Goal: Task Accomplishment & Management: Manage account settings

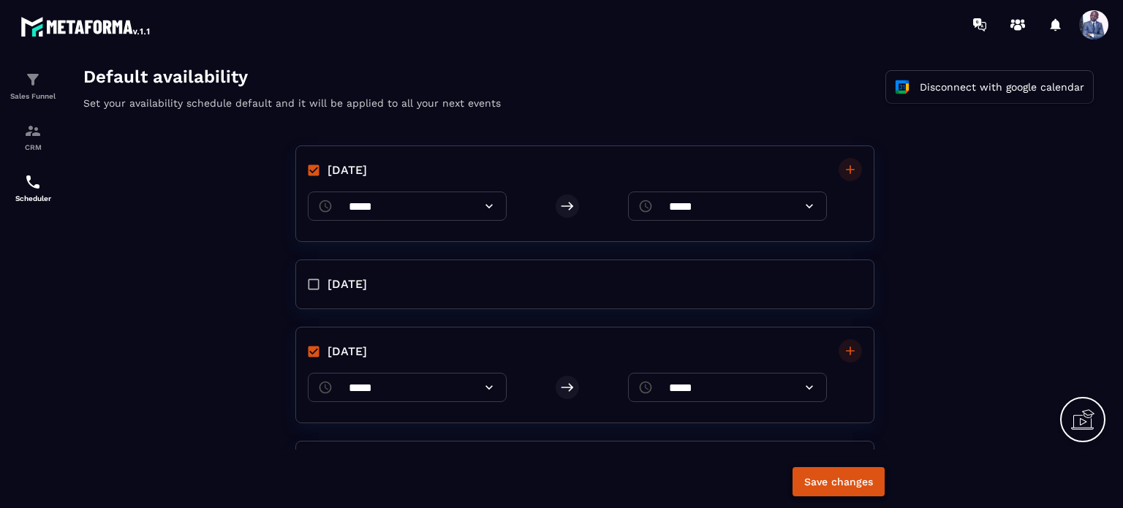
click at [848, 478] on button "Save changes" at bounding box center [839, 481] width 92 height 29
click at [837, 492] on button "Save changes" at bounding box center [839, 481] width 92 height 29
click at [1098, 15] on span at bounding box center [1093, 24] width 29 height 29
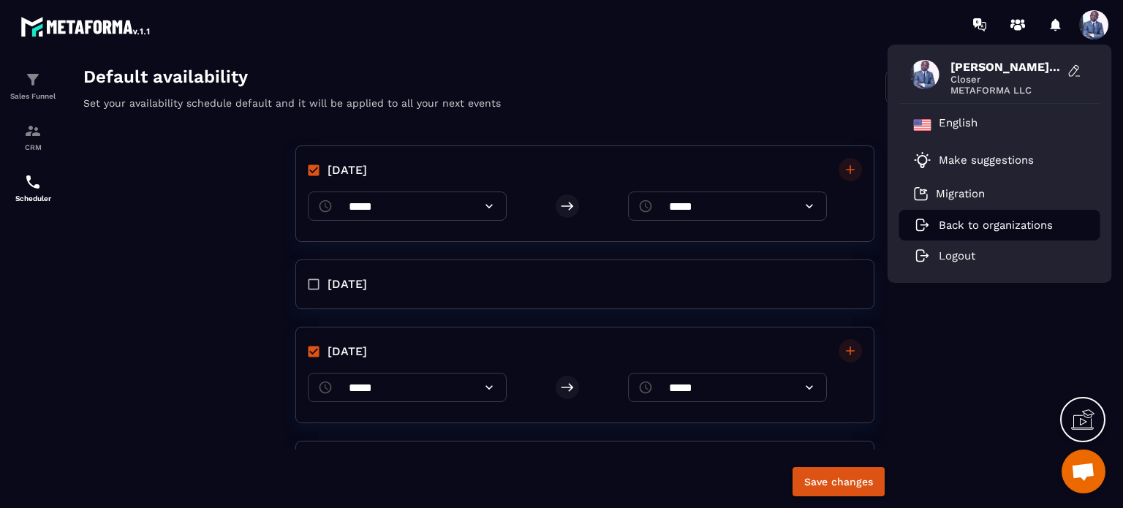
click at [1015, 224] on p "Back to organizations" at bounding box center [996, 225] width 114 height 13
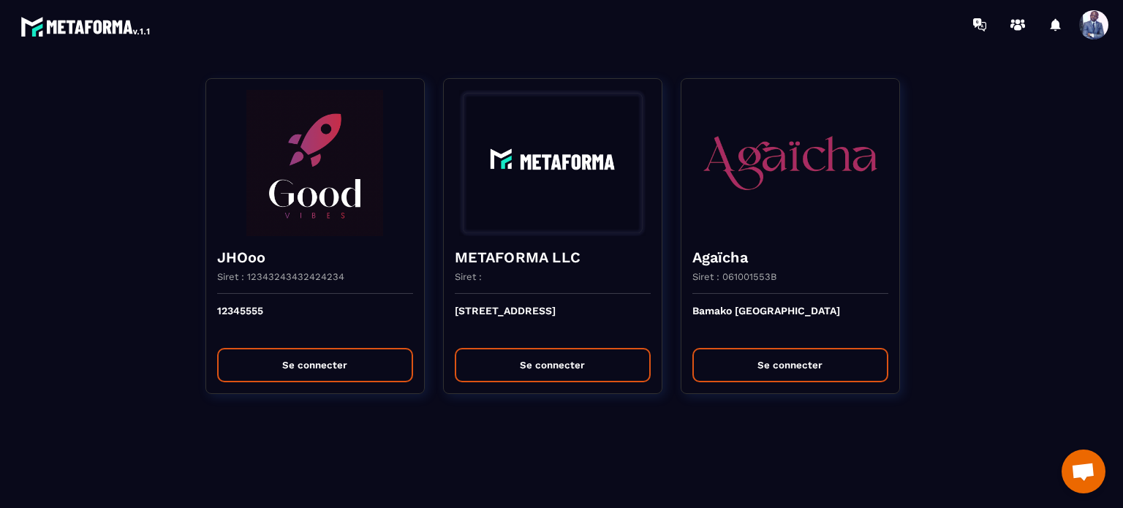
click at [1083, 20] on span at bounding box center [1093, 24] width 29 height 29
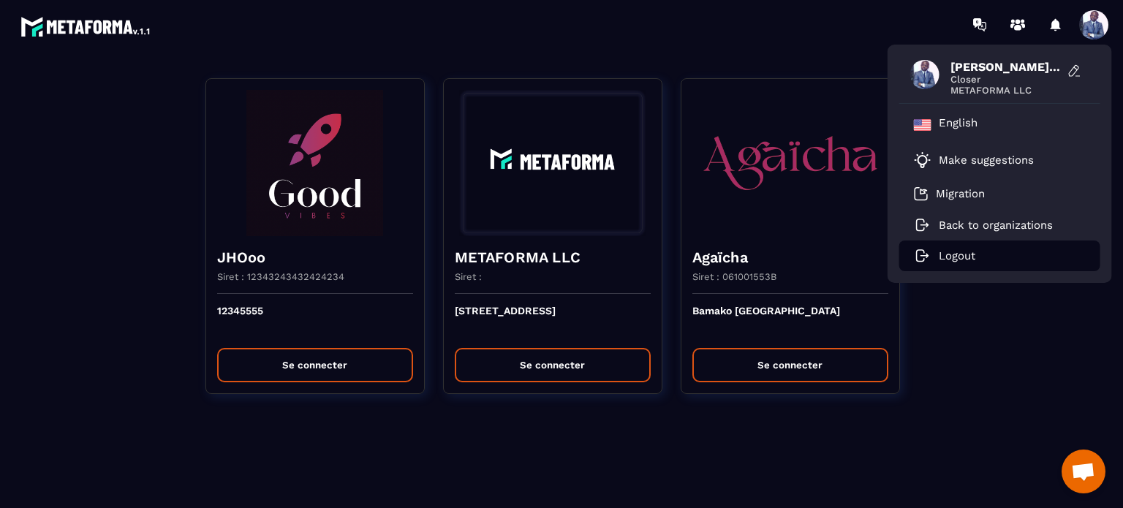
click at [993, 248] on li "Logout" at bounding box center [999, 256] width 201 height 31
